Goal: Task Accomplishment & Management: Complete application form

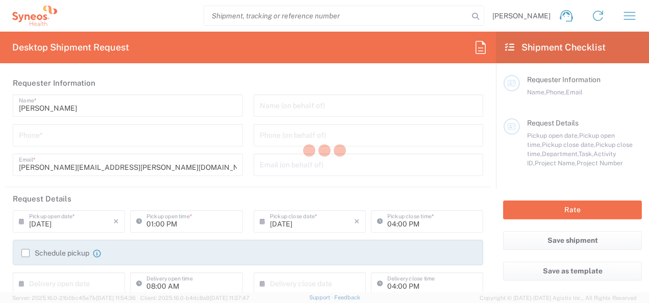
type input "8000"
type input "[US_STATE]"
type input "[GEOGRAPHIC_DATA]"
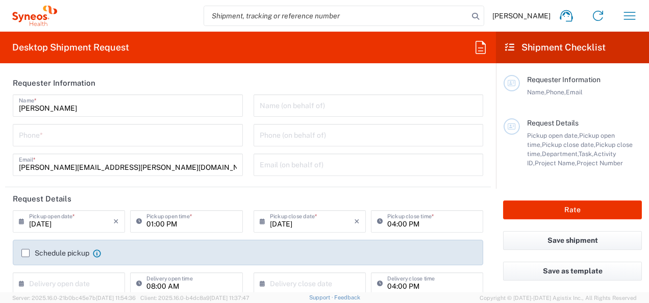
type input "Syneos Health, LLC-[GEOGRAPHIC_DATA] [GEOGRAPHIC_DATA] [GEOGRAPHIC_DATA]"
click at [528, 18] on span "[PERSON_NAME]" at bounding box center [521, 15] width 58 height 9
click at [626, 13] on icon "button" at bounding box center [629, 16] width 16 height 16
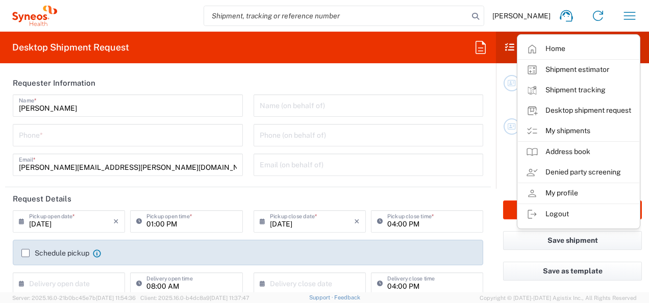
click at [563, 125] on link "My shipments" at bounding box center [578, 131] width 121 height 20
